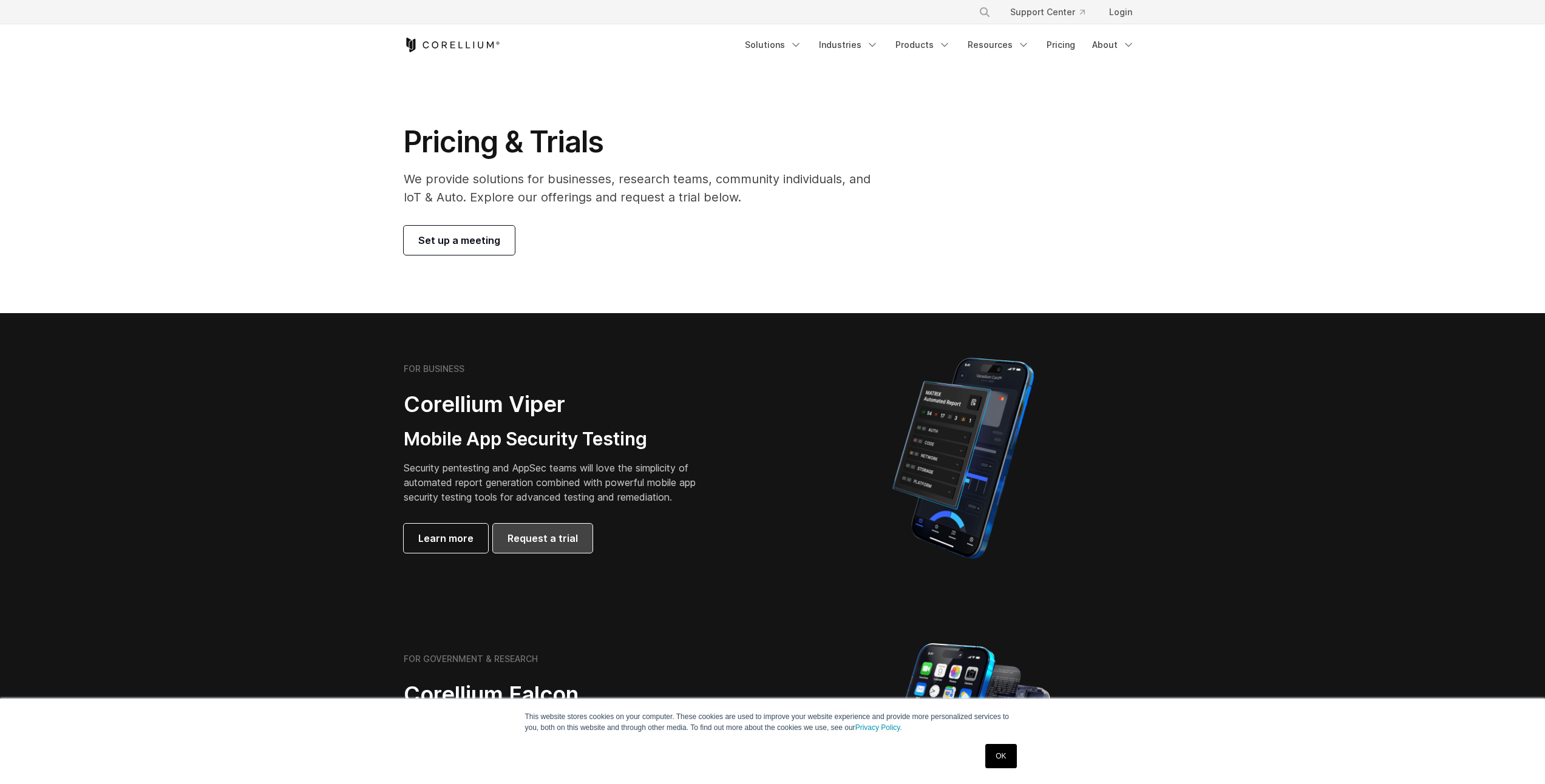
click at [570, 539] on span "Request a trial" at bounding box center [543, 538] width 71 height 15
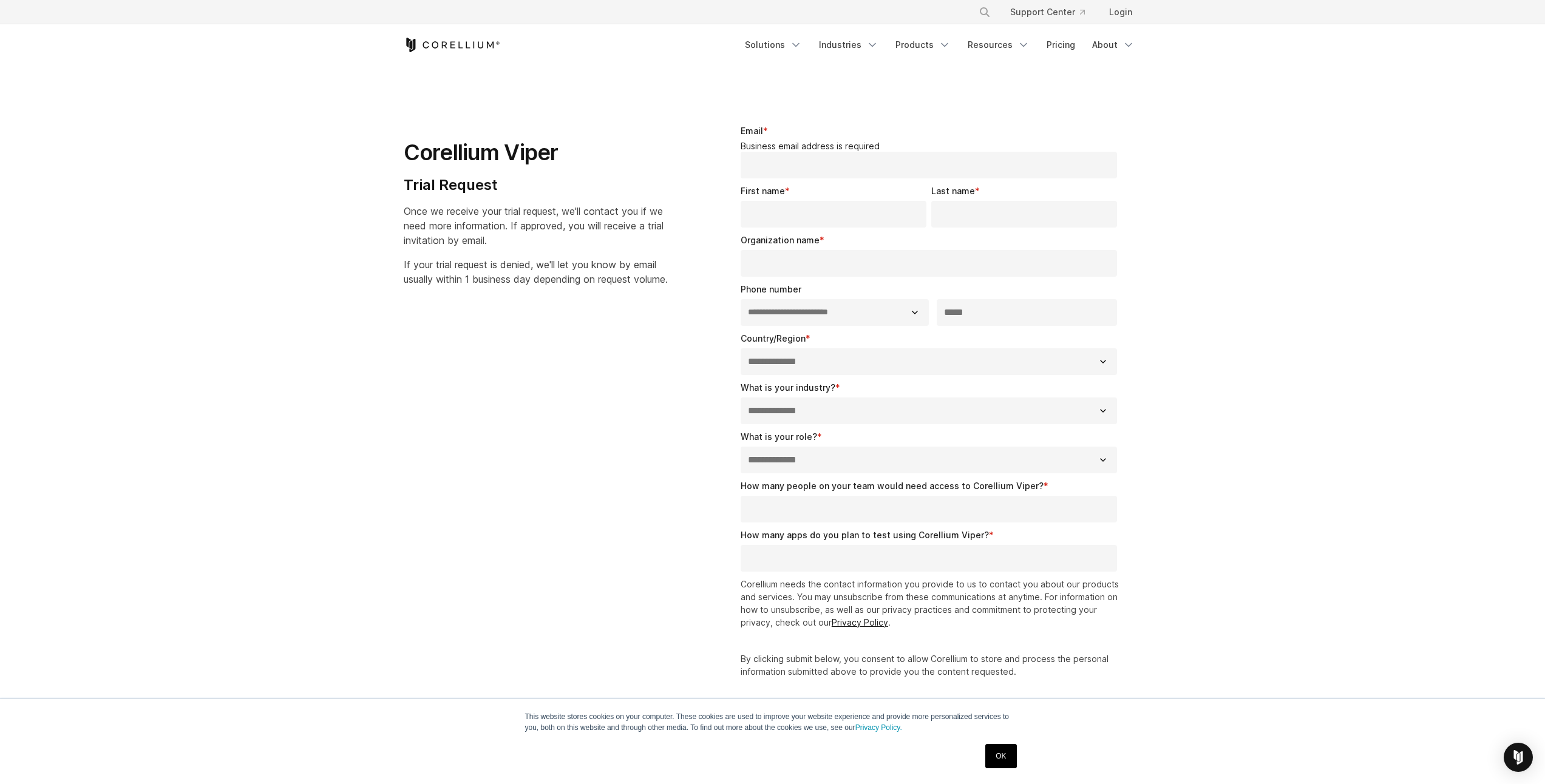
select select "**"
click at [829, 165] on input "Email *" at bounding box center [930, 165] width 377 height 27
